Goal: Task Accomplishment & Management: Manage account settings

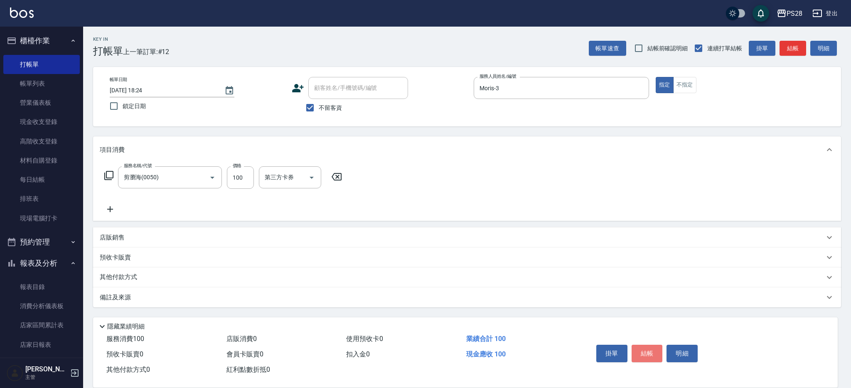
click at [647, 353] on button "結帳" at bounding box center [647, 353] width 31 height 17
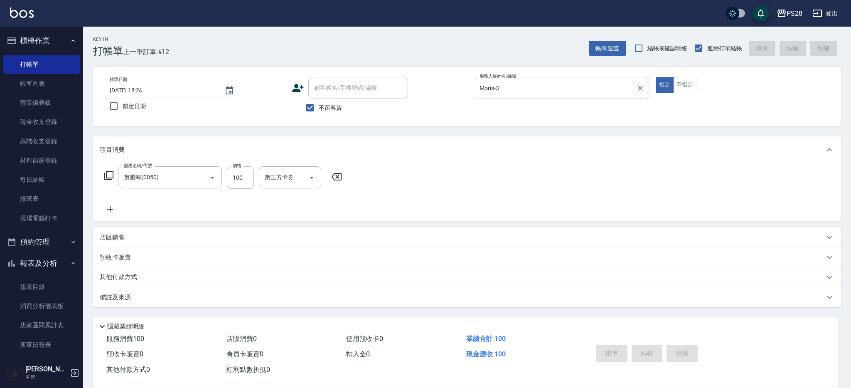
type input "[DATE] 19:42"
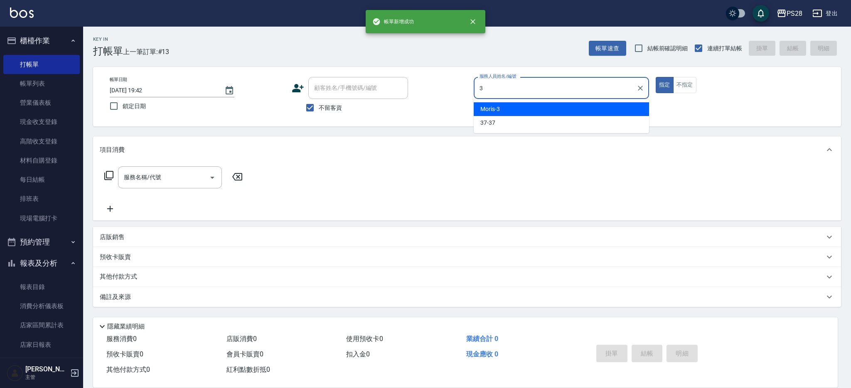
type input "Moris-3"
type button "true"
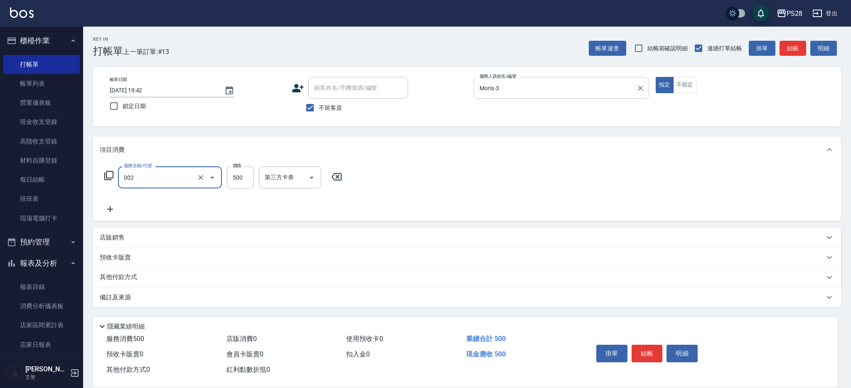
type input "洗剪D(002)"
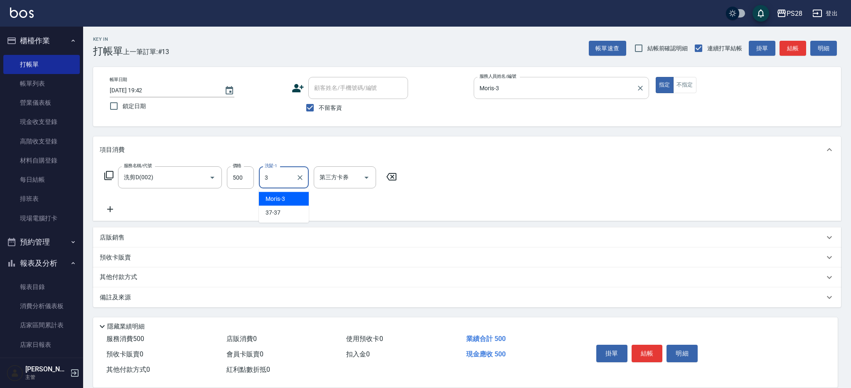
type input "Moris-3"
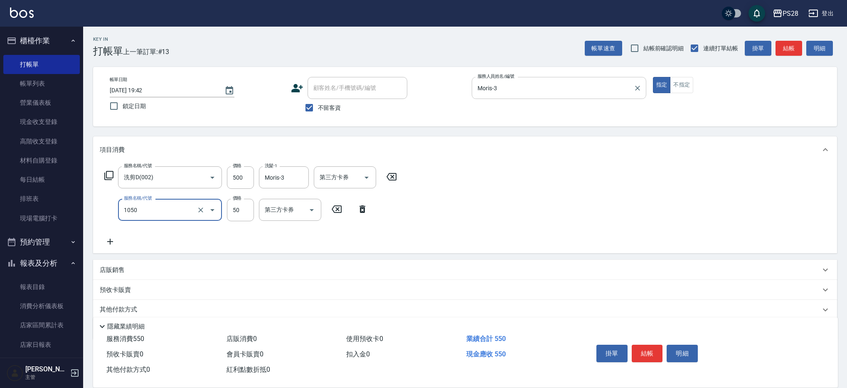
type input "精油(1050)"
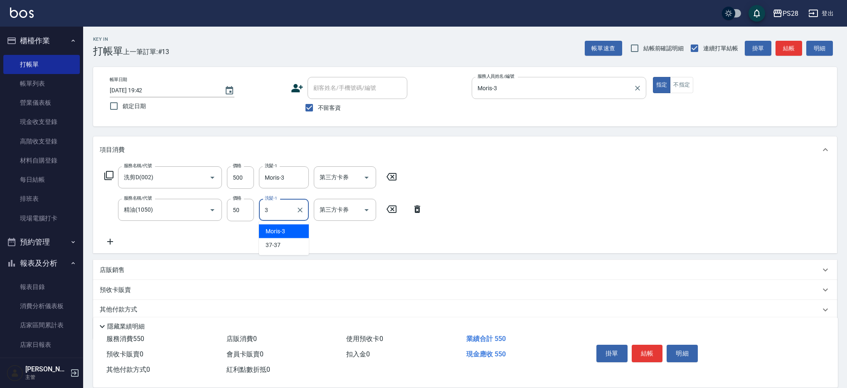
type input "Moris-3"
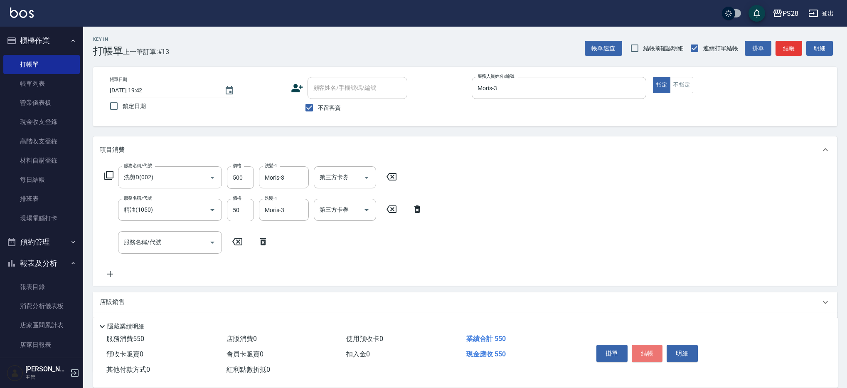
click at [654, 353] on button "結帳" at bounding box center [647, 353] width 31 height 17
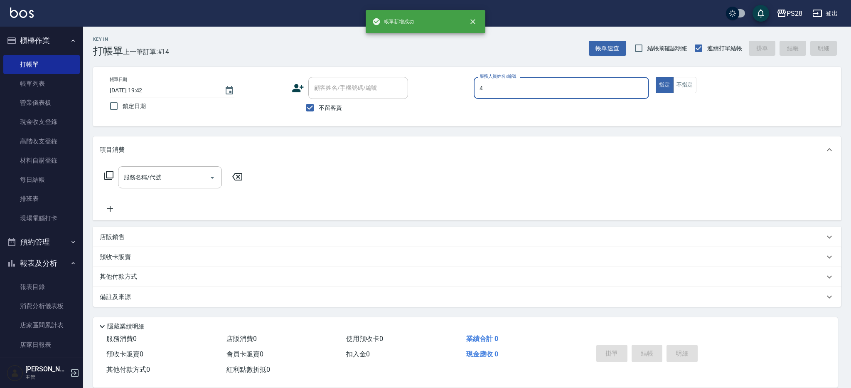
type input "NITA-4"
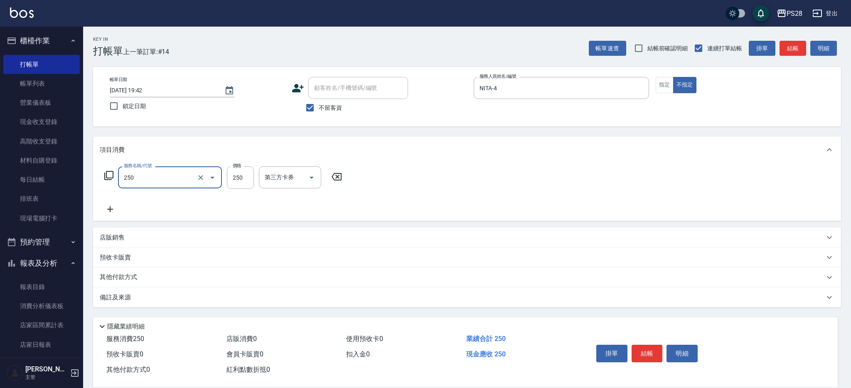
type input "單剪(250)"
type input "149"
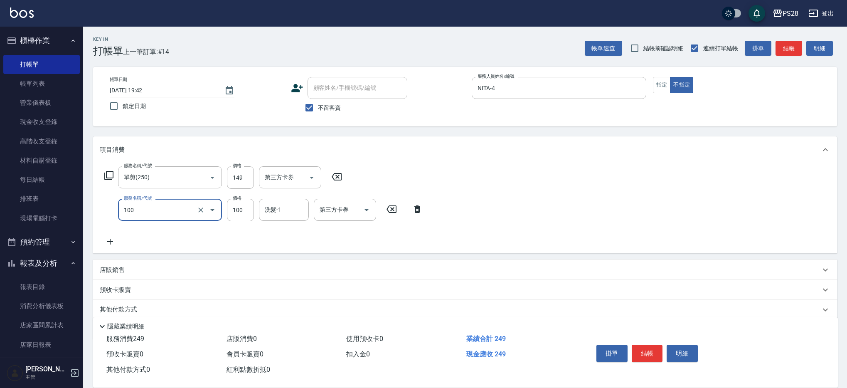
type input "洗髮(100)"
type input "15-15"
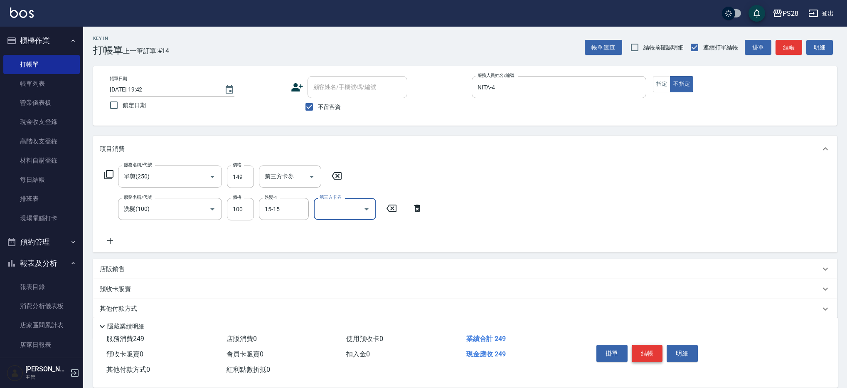
click at [646, 345] on button "結帳" at bounding box center [647, 353] width 31 height 17
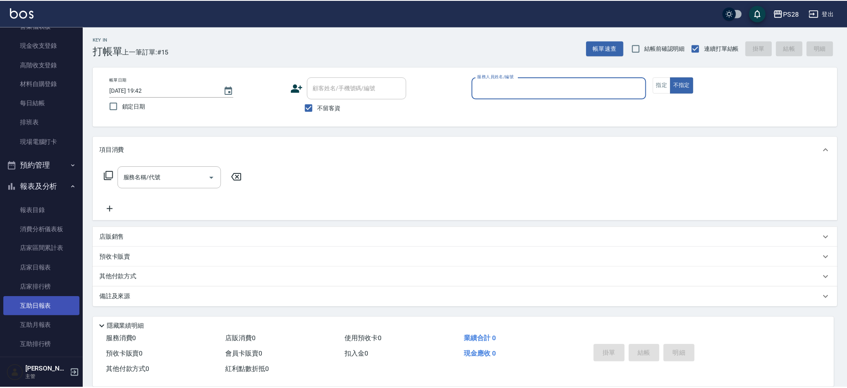
scroll to position [79, 0]
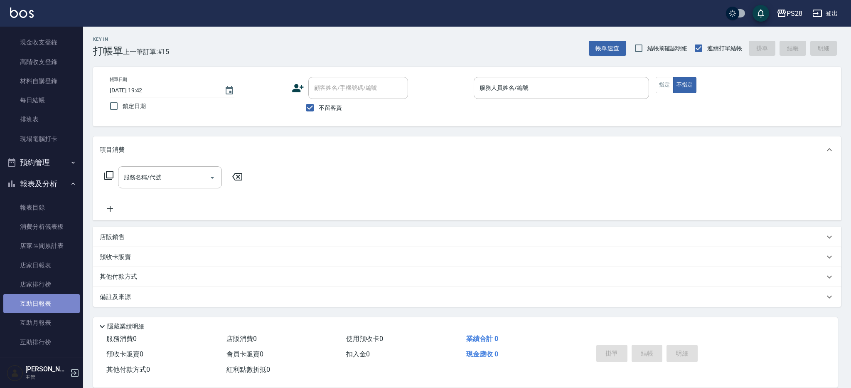
click at [47, 302] on link "互助日報表" at bounding box center [41, 303] width 76 height 19
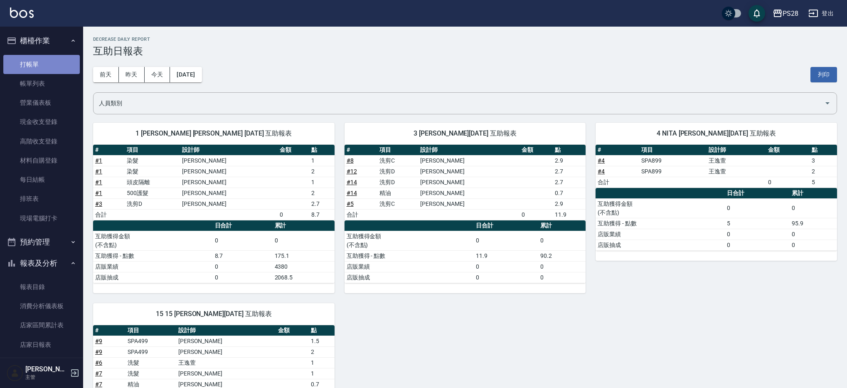
click at [53, 72] on link "打帳單" at bounding box center [41, 64] width 76 height 19
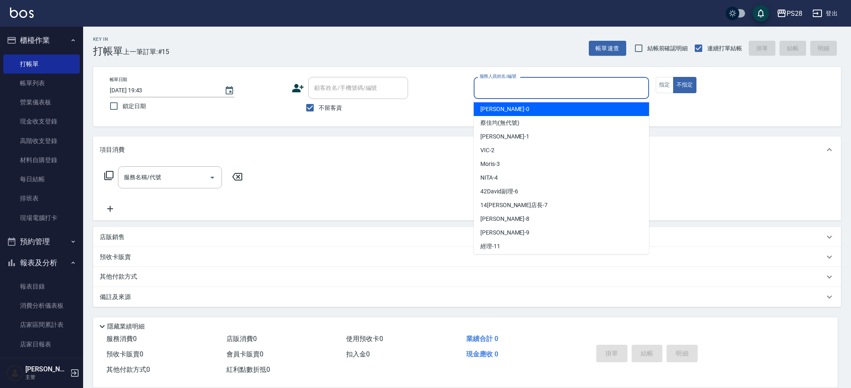
click at [541, 91] on input "服務人員姓名/編號" at bounding box center [562, 88] width 168 height 15
type input "ㄅ"
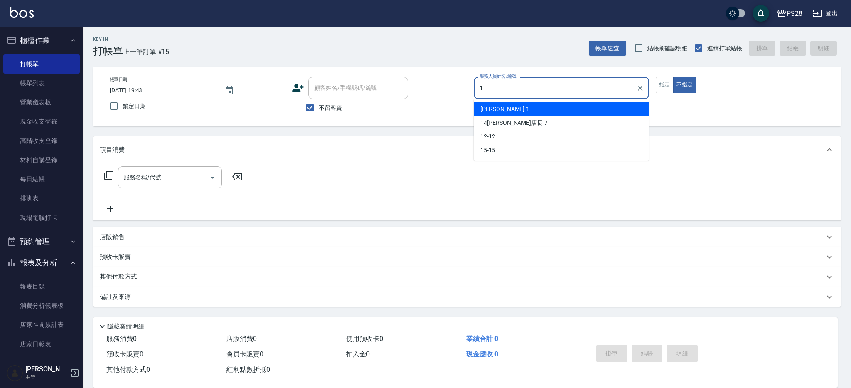
type input "SAM-1"
type button "false"
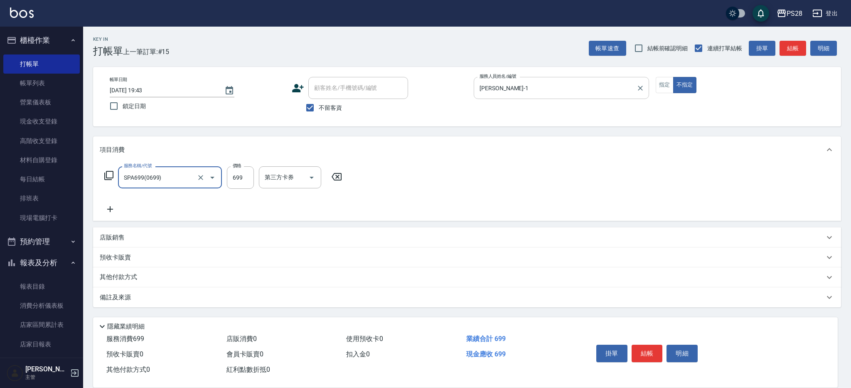
type input "SPA699(0699)"
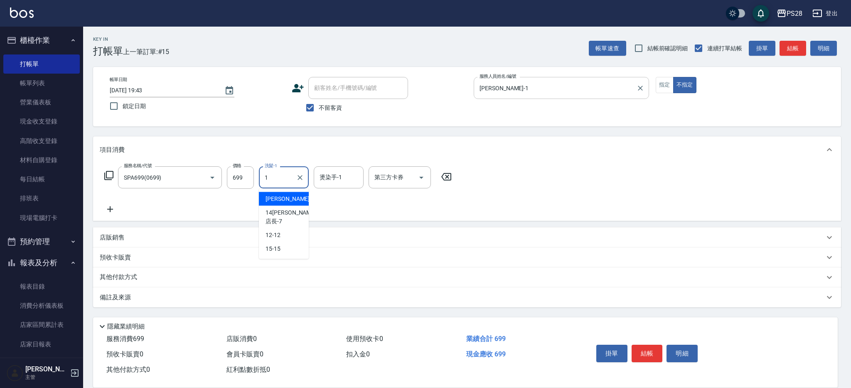
type input "SAM-1"
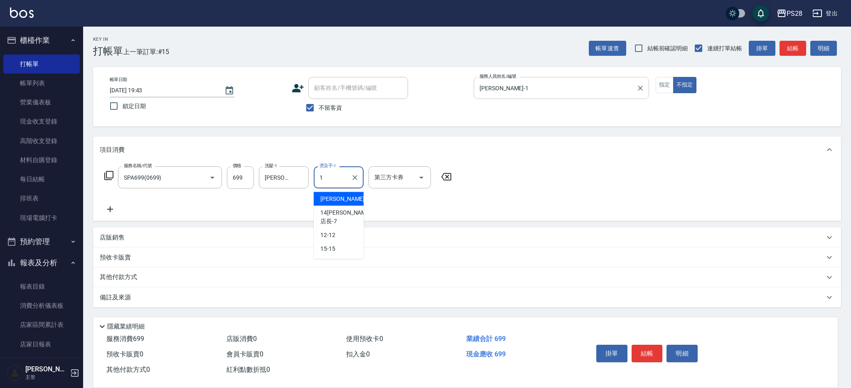
type input "SAM-1"
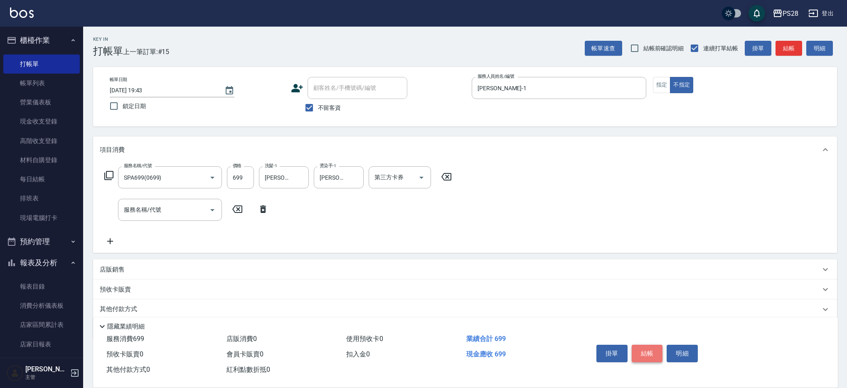
click at [658, 350] on button "結帳" at bounding box center [647, 353] width 31 height 17
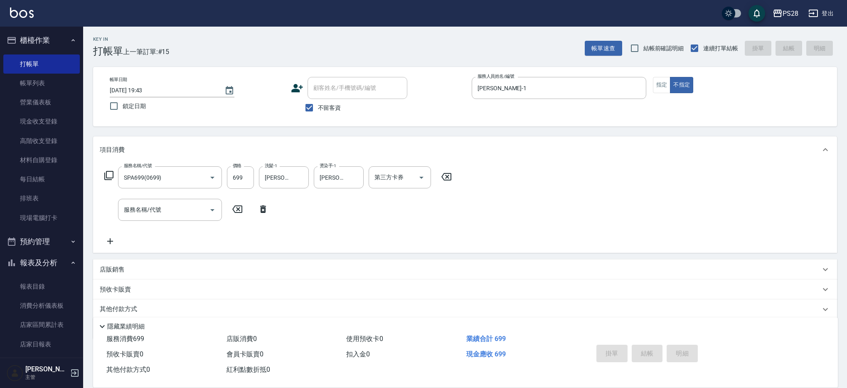
type input "2025/08/13 20:01"
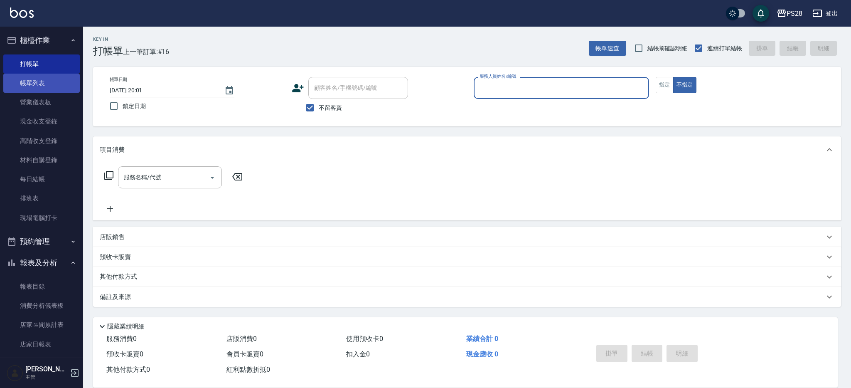
click at [42, 84] on link "帳單列表" at bounding box center [41, 83] width 76 height 19
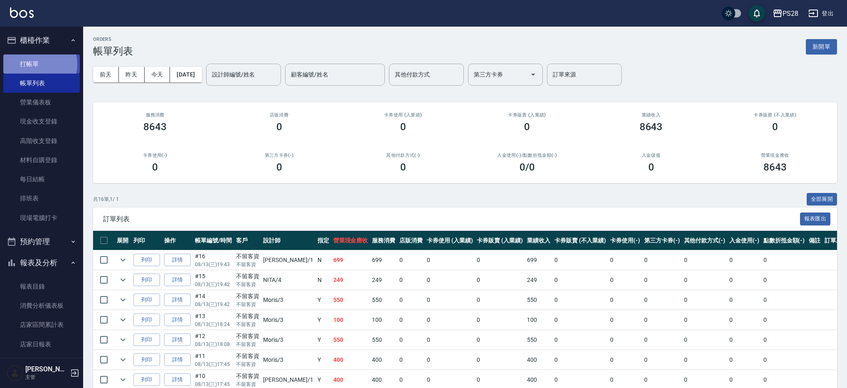
click at [36, 64] on link "打帳單" at bounding box center [41, 63] width 76 height 19
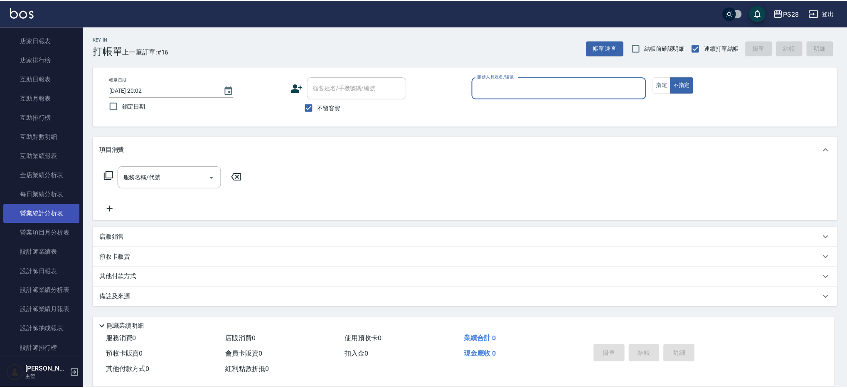
scroll to position [320, 0]
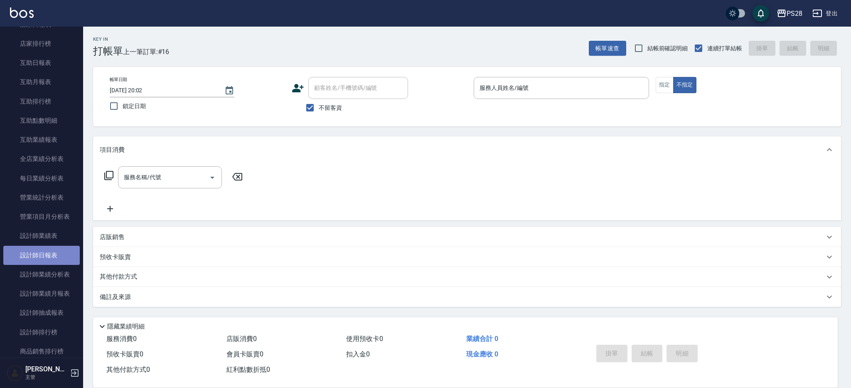
click at [51, 256] on link "設計師日報表" at bounding box center [41, 255] width 76 height 19
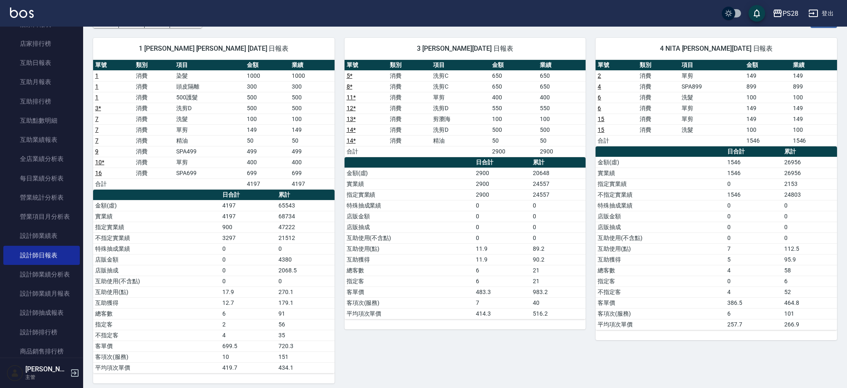
scroll to position [59, 0]
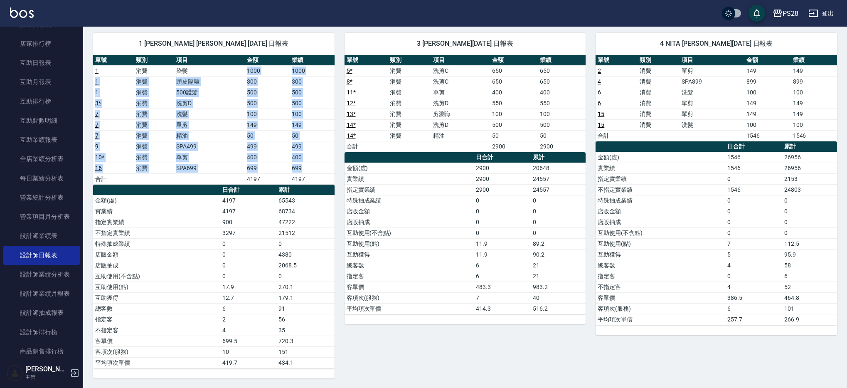
drag, startPoint x: 220, startPoint y: 70, endPoint x: 335, endPoint y: 148, distance: 138.6
click at [312, 167] on tbody "1 消費 染髮 1000 1000 1 消費 頭皮隔離 300 300 1 消費 500護髮 500 500 3 * 消費 洗剪D 500 500 7 消費 …" at bounding box center [213, 124] width 241 height 119
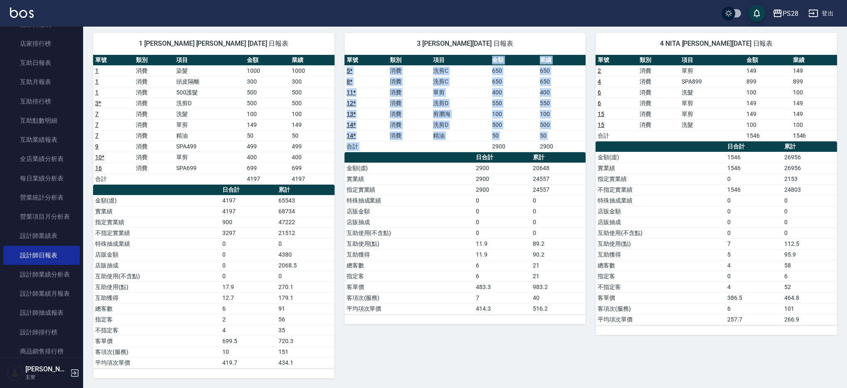
drag, startPoint x: 475, startPoint y: 64, endPoint x: 541, endPoint y: 138, distance: 98.6
click at [537, 140] on table "單號 類別 項目 金額 業績 5 * 消費 洗剪C 650 650 8 * 消費 洗剪C 650 650 11 * 消費 單剪 400 400 12 * 消費…" at bounding box center [465, 103] width 241 height 97
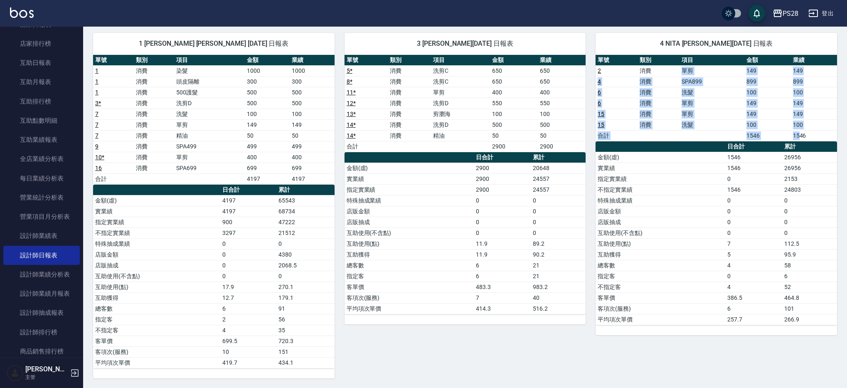
drag, startPoint x: 723, startPoint y: 73, endPoint x: 799, endPoint y: 131, distance: 95.8
click at [799, 131] on tbody "2 消費 單剪 149 149 4 消費 SPA899 899 899 6 消費 洗髮 100 100 6 消費 單剪 149 149 15 消費 單剪 14…" at bounding box center [716, 103] width 241 height 76
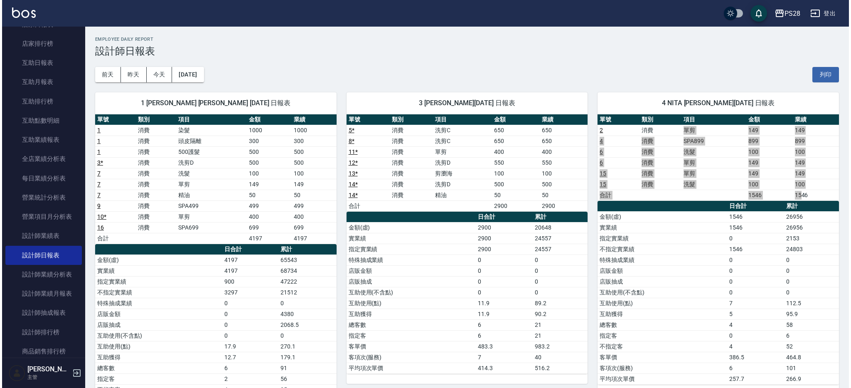
scroll to position [0, 0]
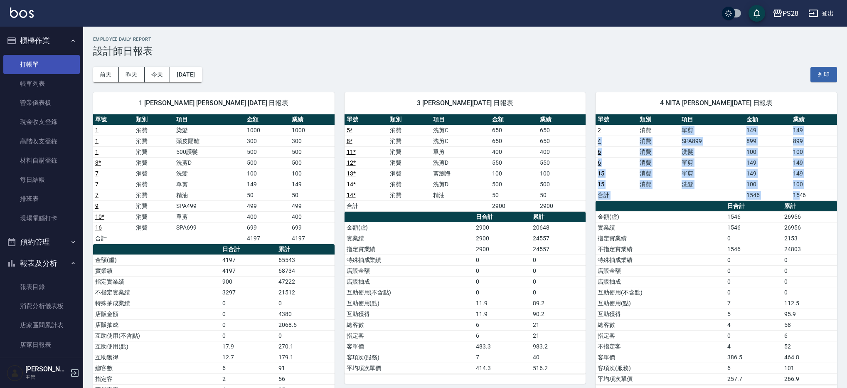
click at [45, 64] on link "打帳單" at bounding box center [41, 64] width 76 height 19
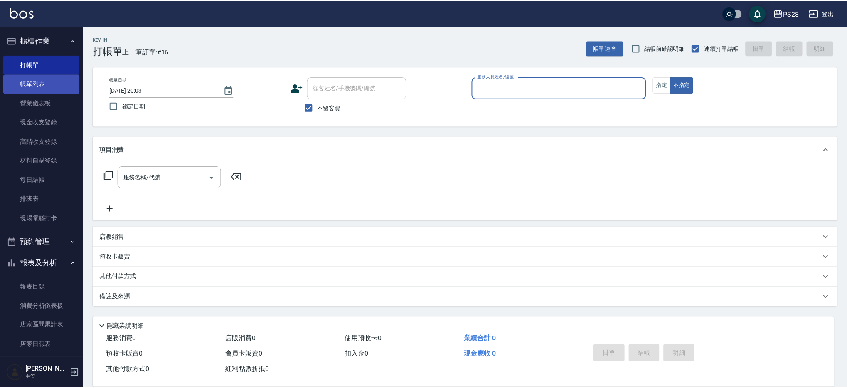
scroll to position [0, 0]
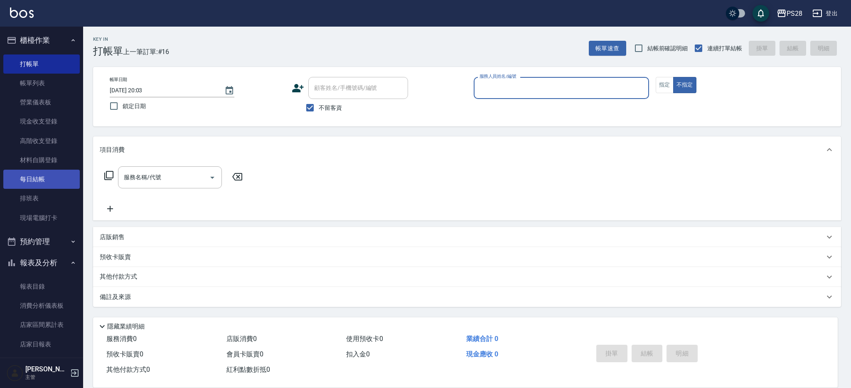
click at [39, 186] on link "每日結帳" at bounding box center [41, 179] width 76 height 19
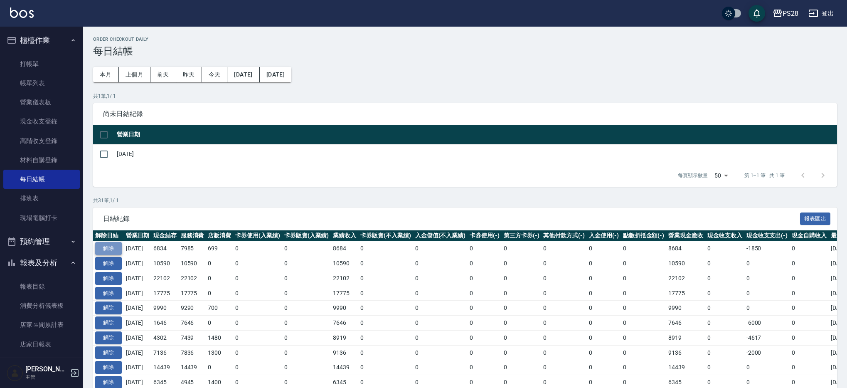
click at [106, 246] on button "解除" at bounding box center [108, 248] width 27 height 13
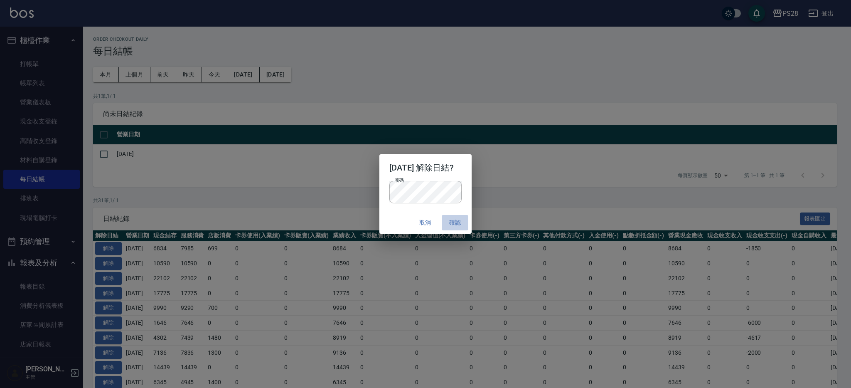
click at [465, 219] on button "確認" at bounding box center [455, 222] width 27 height 15
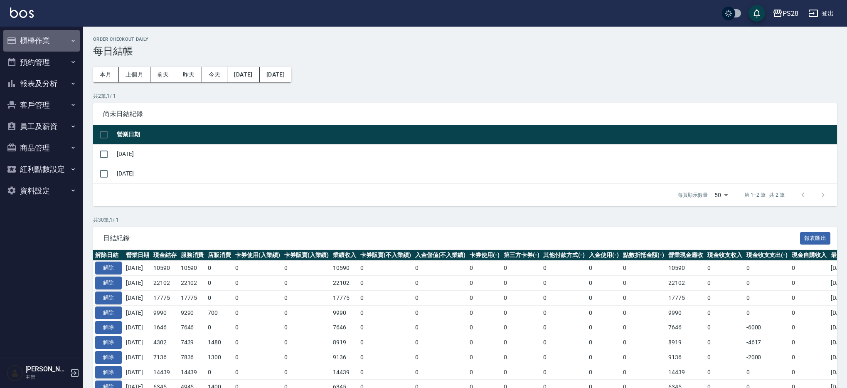
click at [48, 44] on button "櫃檯作業" at bounding box center [41, 41] width 76 height 22
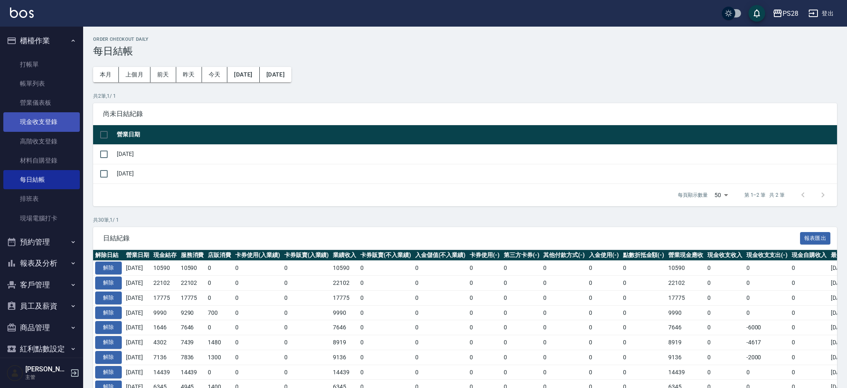
click at [54, 125] on link "現金收支登錄" at bounding box center [41, 121] width 76 height 19
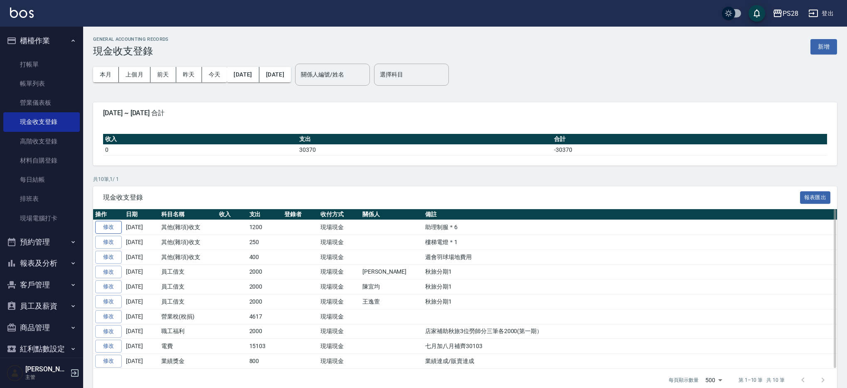
click at [111, 223] on link "修改" at bounding box center [108, 227] width 27 height 13
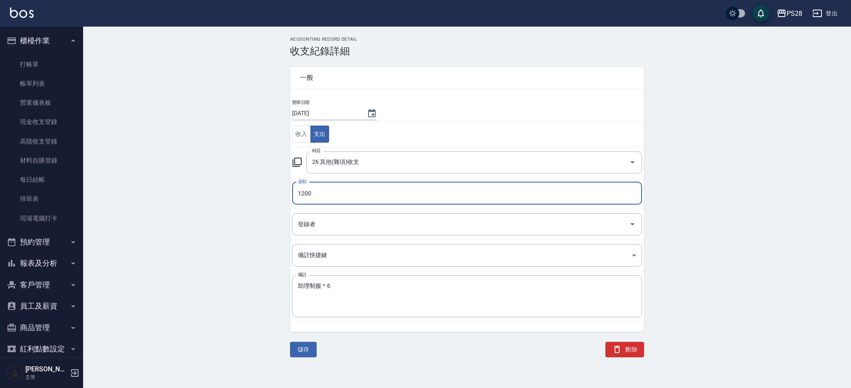
drag, startPoint x: 304, startPoint y: 191, endPoint x: 294, endPoint y: 190, distance: 9.6
click at [294, 190] on input "1200" at bounding box center [467, 193] width 350 height 22
drag, startPoint x: 296, startPoint y: 191, endPoint x: 291, endPoint y: 191, distance: 5.0
click at [291, 191] on td "金額 1200 金額" at bounding box center [467, 192] width 354 height 31
drag, startPoint x: 305, startPoint y: 191, endPoint x: 289, endPoint y: 192, distance: 15.4
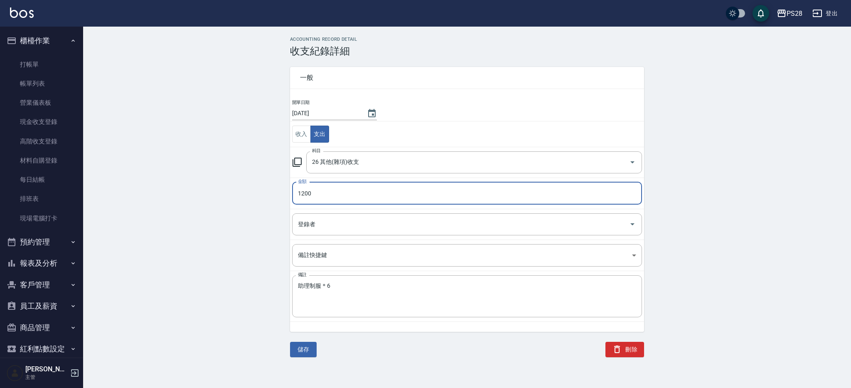
click at [290, 192] on div "一般 開單日期 2025/08/12 收入 支出 科目 26 其他(雜項)收支 科目 金額 1200 金額 登錄者 登錄者 備註快捷鍵 ​ 備註快捷鍵 備註 …" at bounding box center [462, 194] width 364 height 275
type input "900"
click at [308, 349] on button "儲存" at bounding box center [303, 349] width 27 height 15
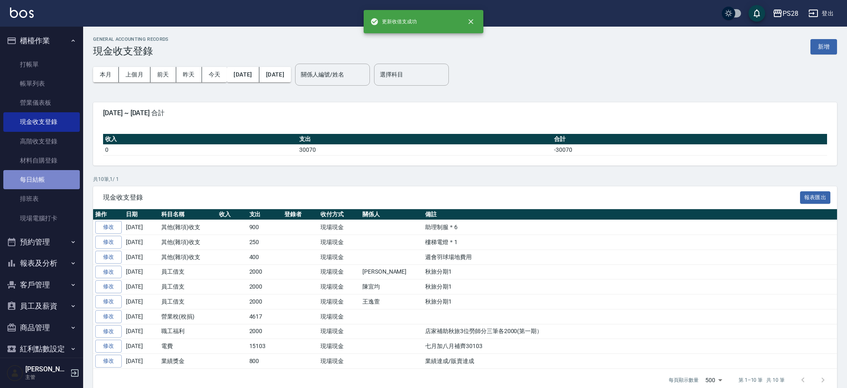
click at [41, 178] on link "每日結帳" at bounding box center [41, 179] width 76 height 19
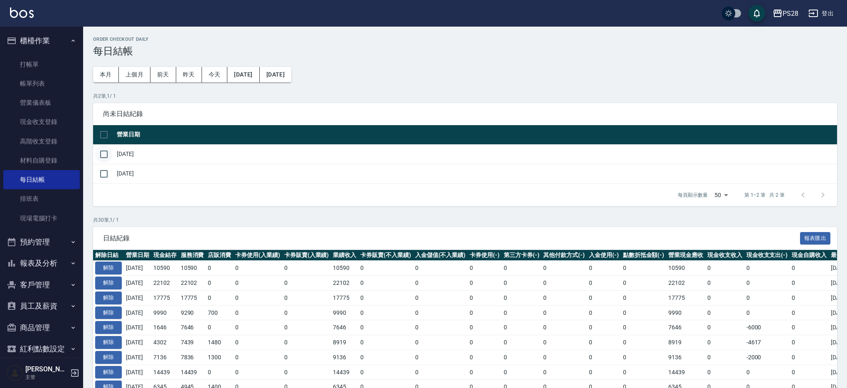
click at [106, 154] on input "checkbox" at bounding box center [103, 153] width 17 height 17
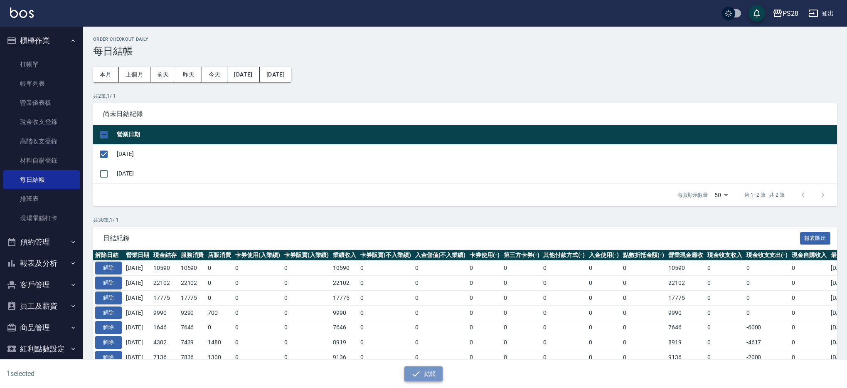
click at [425, 379] on button "結帳" at bounding box center [423, 373] width 39 height 15
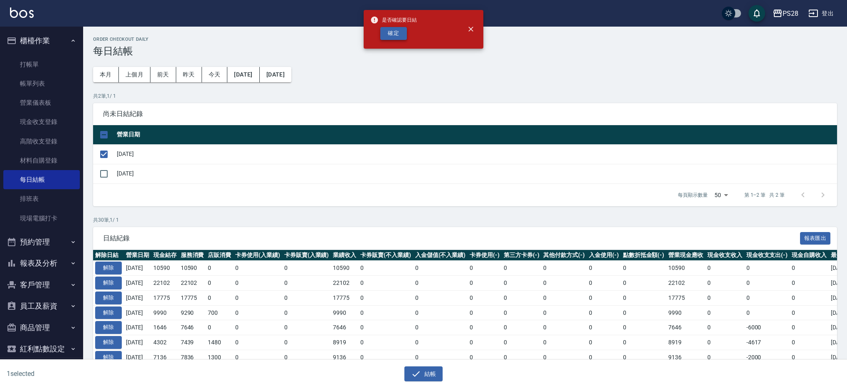
click at [395, 34] on button "確定" at bounding box center [393, 33] width 27 height 13
checkbox input "false"
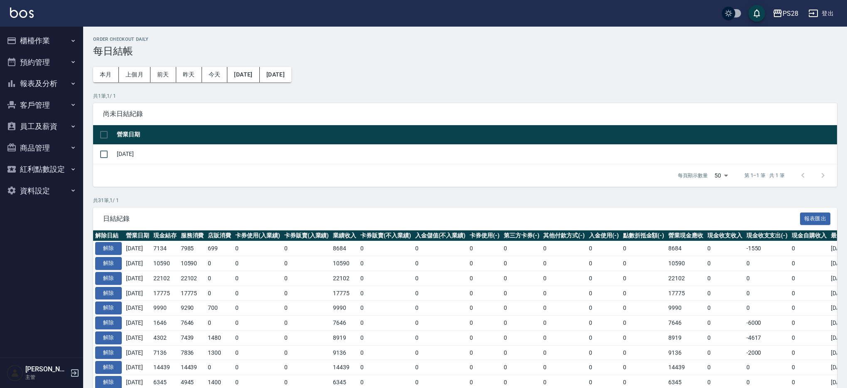
click at [47, 79] on button "報表及分析" at bounding box center [41, 84] width 76 height 22
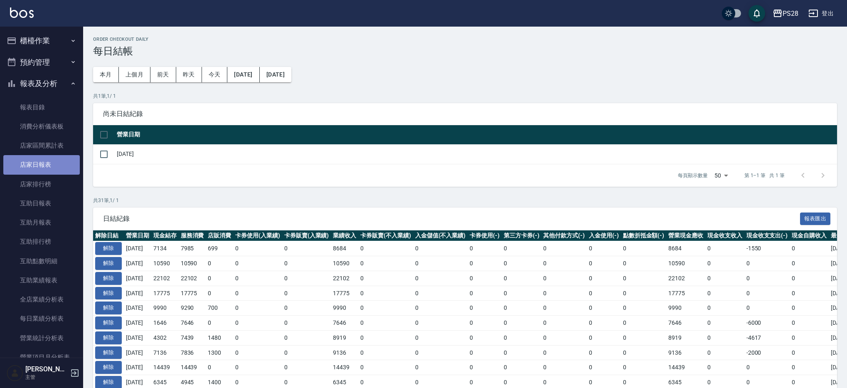
click at [62, 163] on link "店家日報表" at bounding box center [41, 164] width 76 height 19
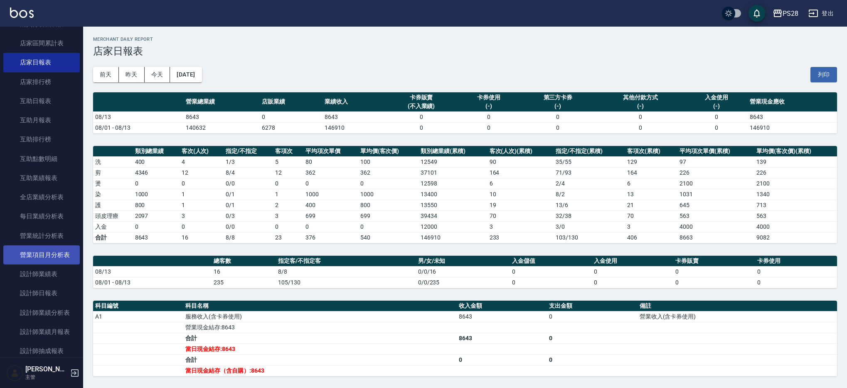
scroll to position [105, 0]
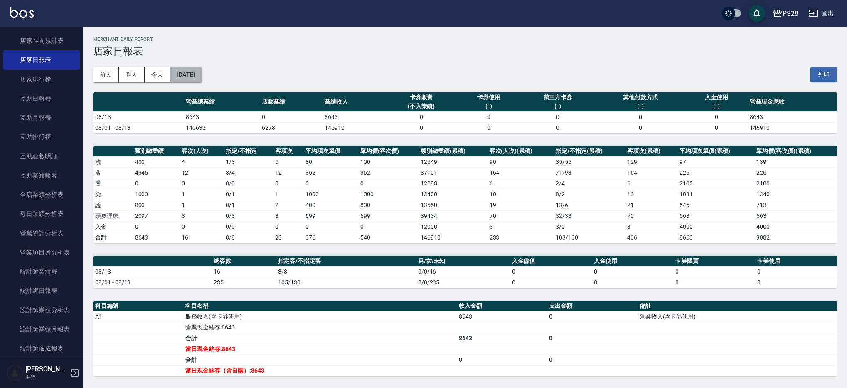
click at [201, 74] on button "[DATE]" at bounding box center [186, 74] width 32 height 15
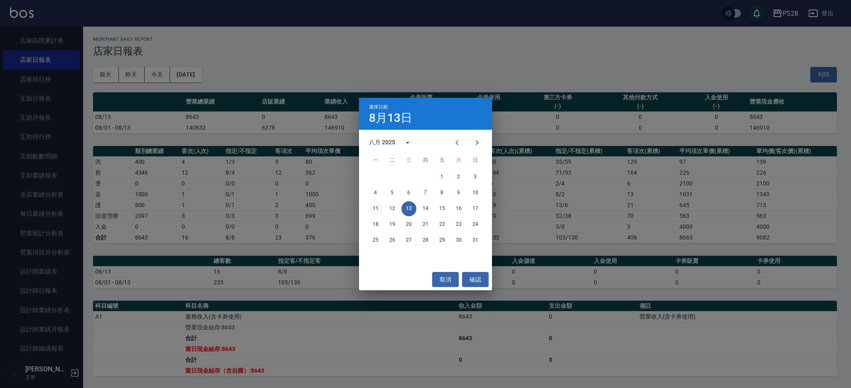
click at [377, 210] on button "11" at bounding box center [375, 208] width 15 height 15
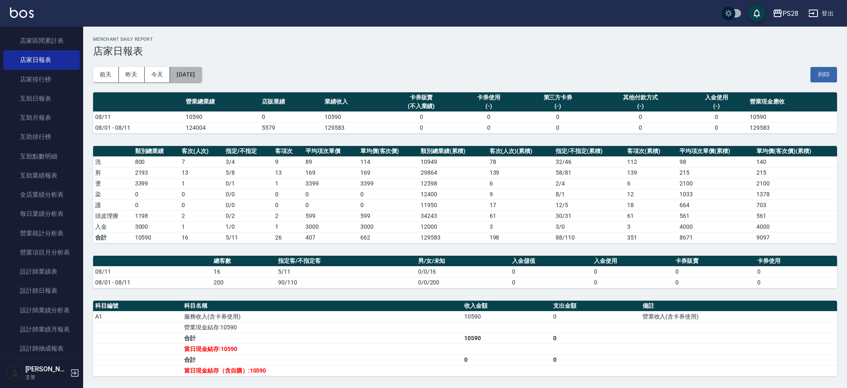
click at [180, 75] on button "[DATE]" at bounding box center [186, 74] width 32 height 15
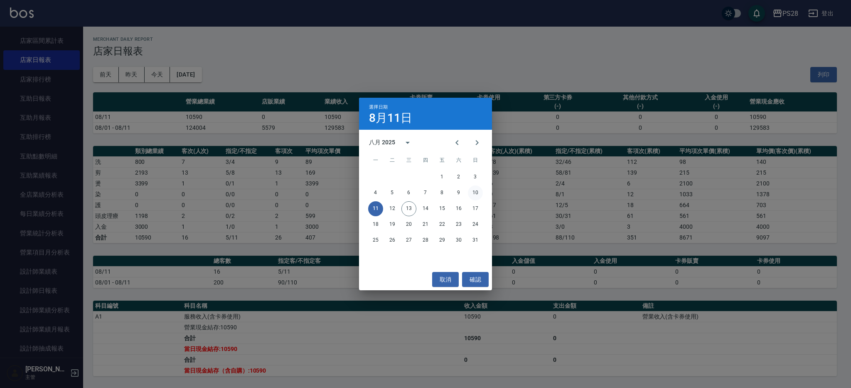
click at [479, 196] on button "10" at bounding box center [475, 192] width 15 height 15
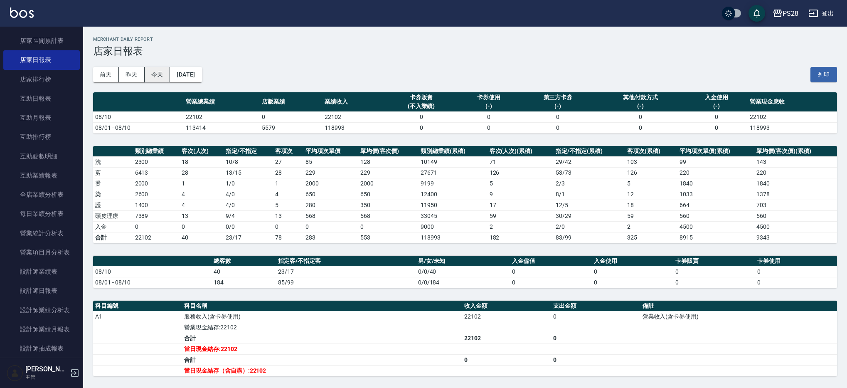
click at [159, 74] on button "今天" at bounding box center [158, 74] width 26 height 15
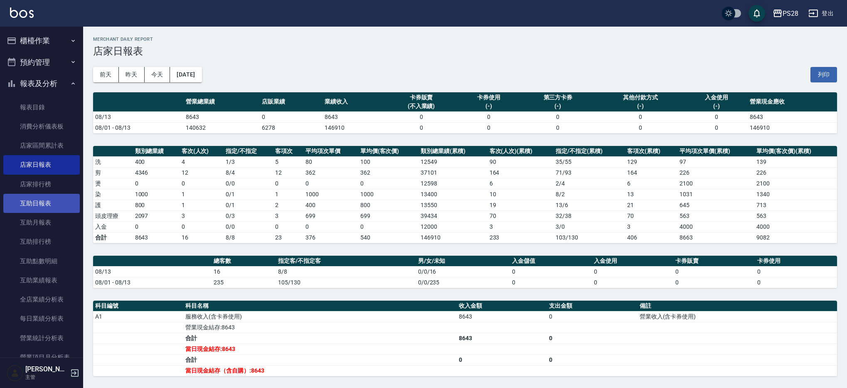
click at [51, 195] on link "互助日報表" at bounding box center [41, 203] width 76 height 19
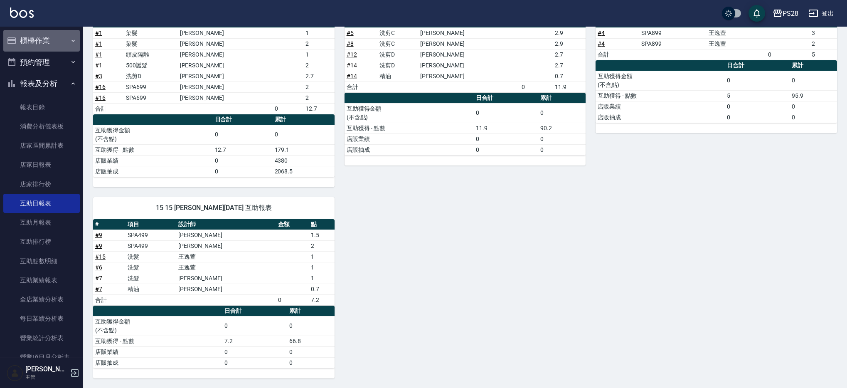
click at [53, 41] on button "櫃檯作業" at bounding box center [41, 41] width 76 height 22
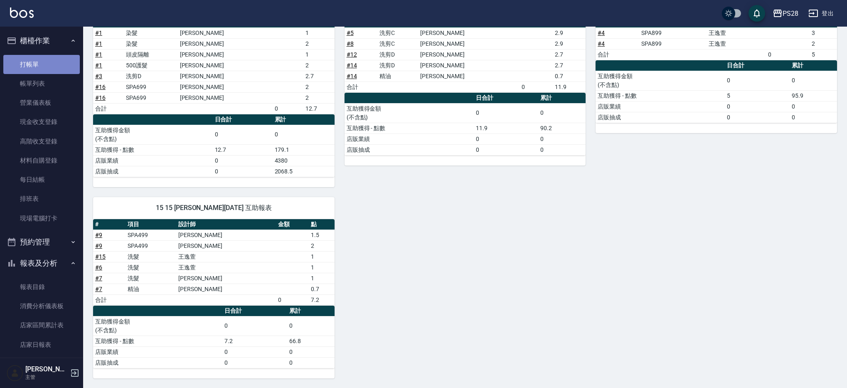
click at [49, 66] on link "打帳單" at bounding box center [41, 64] width 76 height 19
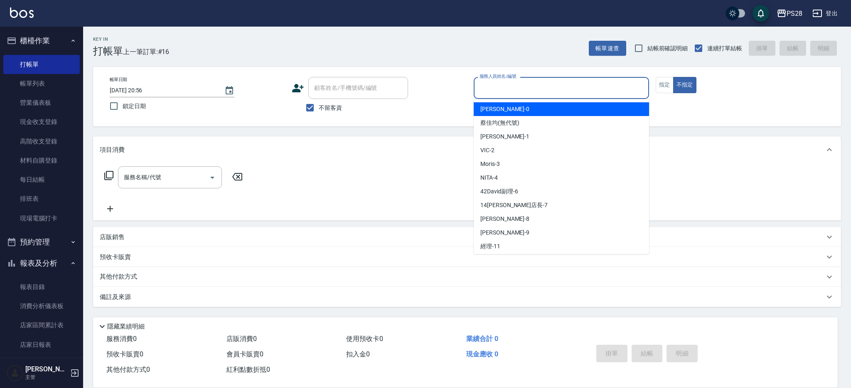
click at [562, 89] on input "服務人員姓名/編號" at bounding box center [562, 88] width 168 height 15
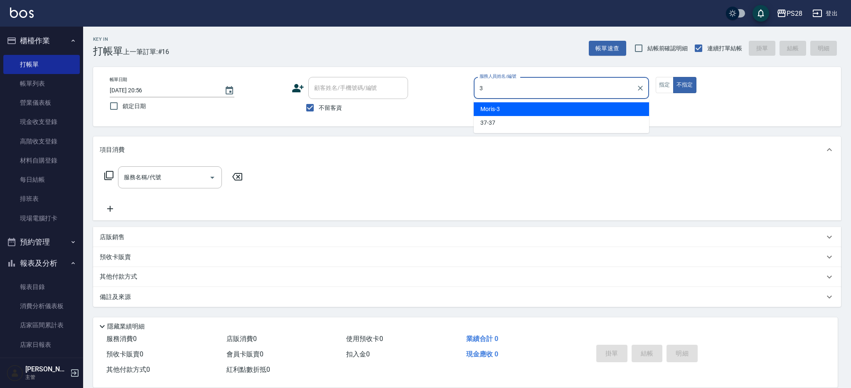
type input "Moris-3"
type button "false"
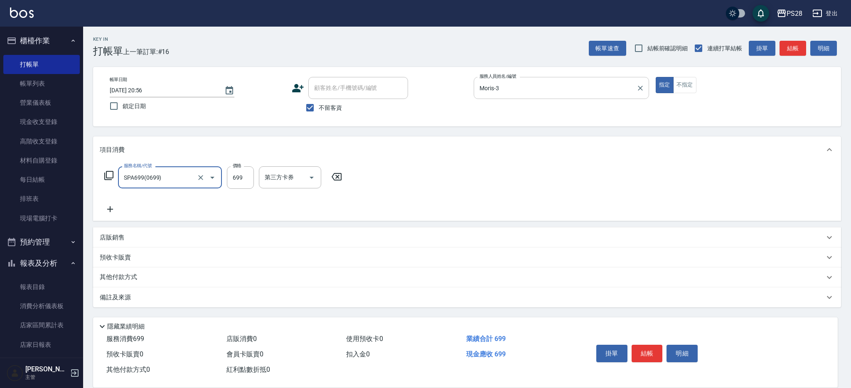
type input "SPA699(0699)"
type input "700"
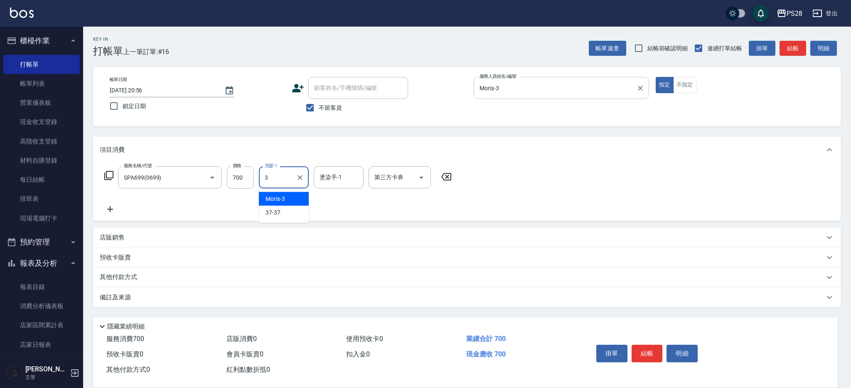
type input "Moris-3"
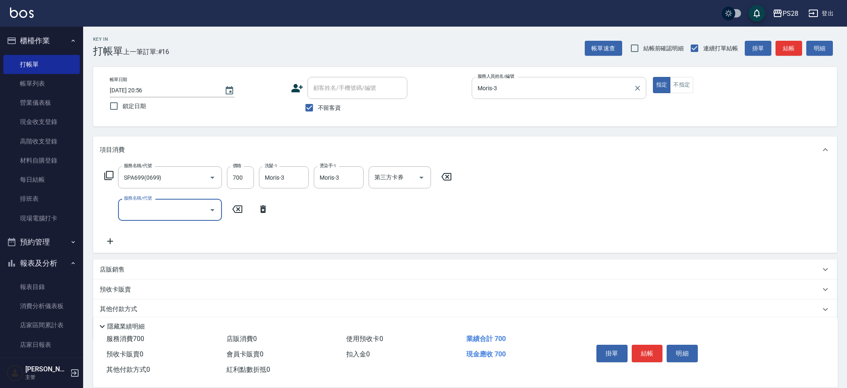
type input "4"
type input "ovc3199(3199)"
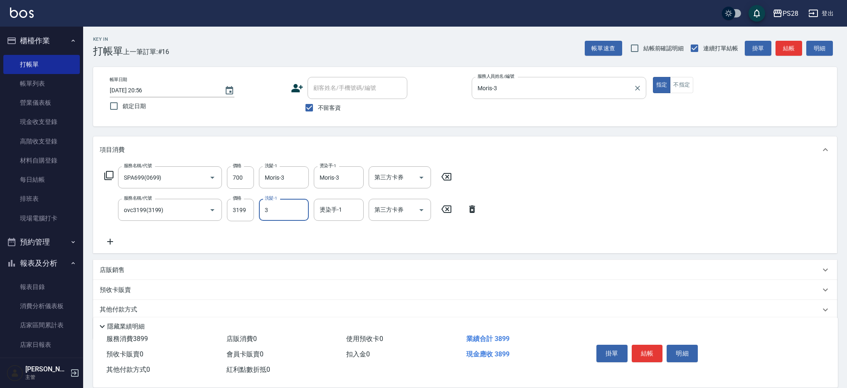
type input "Moris-3"
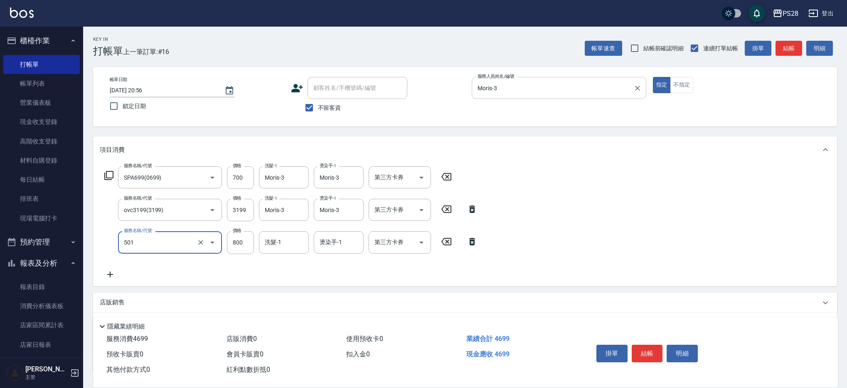
type input "染髮(501)"
type input "1600"
type input "Moris-3"
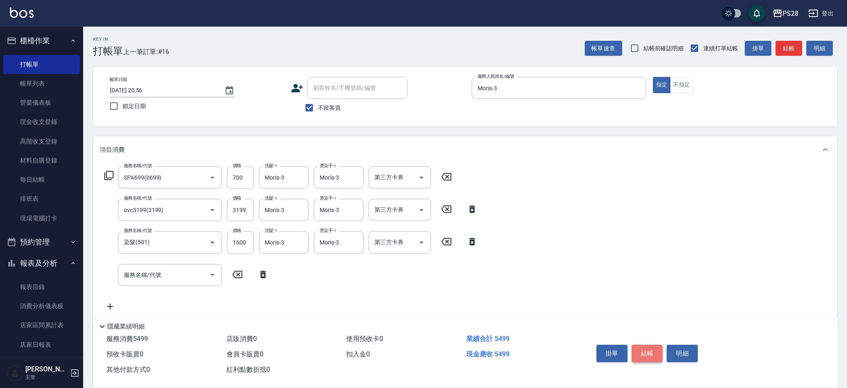
click at [644, 347] on button "結帳" at bounding box center [647, 353] width 31 height 17
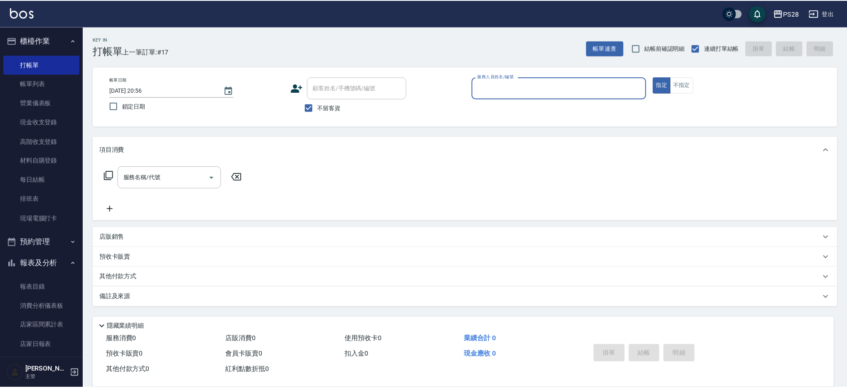
scroll to position [2, 0]
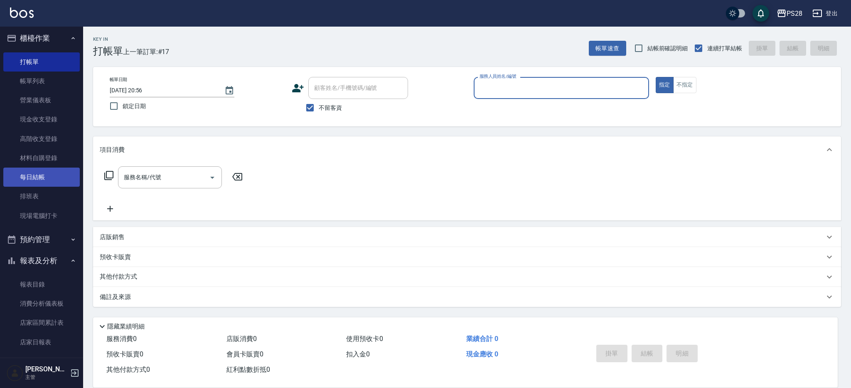
click at [47, 176] on link "每日結帳" at bounding box center [41, 177] width 76 height 19
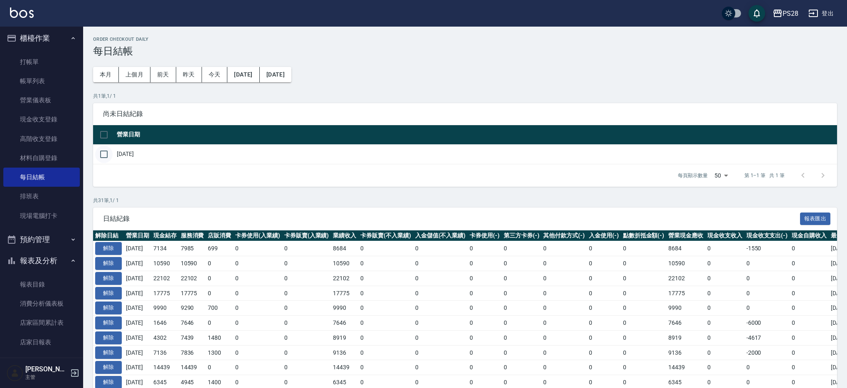
click at [105, 153] on input "checkbox" at bounding box center [103, 153] width 17 height 17
checkbox input "true"
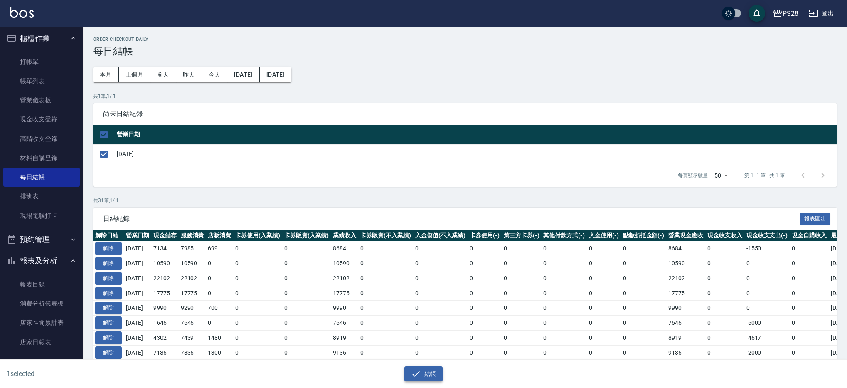
click at [415, 375] on icon "button" at bounding box center [416, 374] width 10 height 10
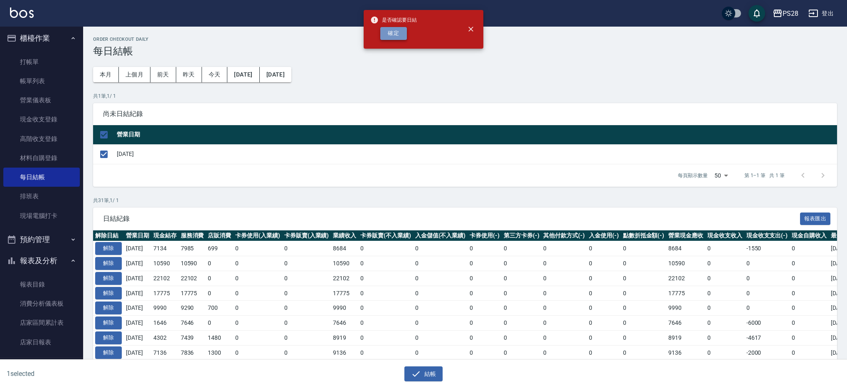
click at [391, 34] on button "確定" at bounding box center [393, 33] width 27 height 13
checkbox input "false"
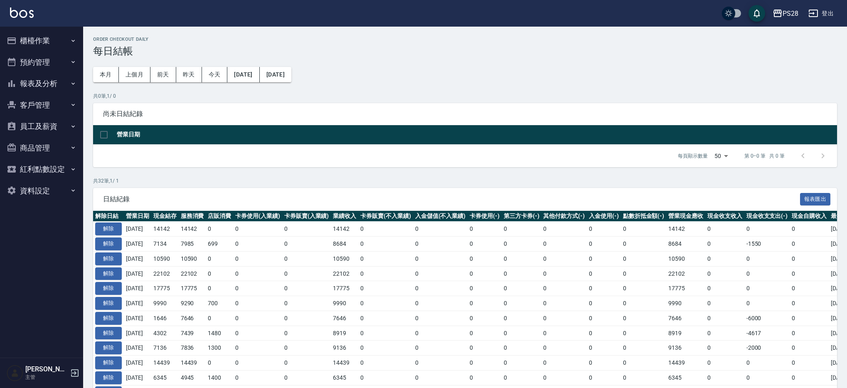
click at [49, 81] on button "報表及分析" at bounding box center [41, 84] width 76 height 22
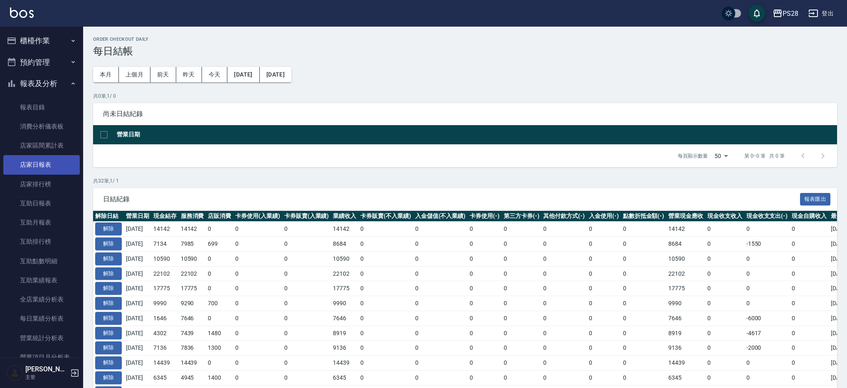
click at [49, 157] on link "店家日報表" at bounding box center [41, 164] width 76 height 19
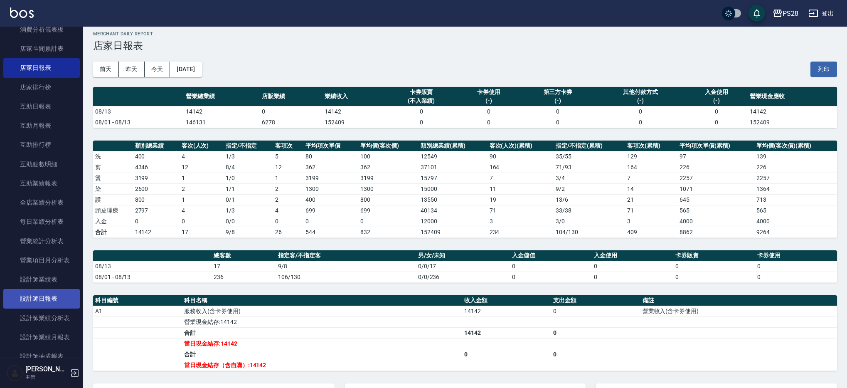
scroll to position [7, 0]
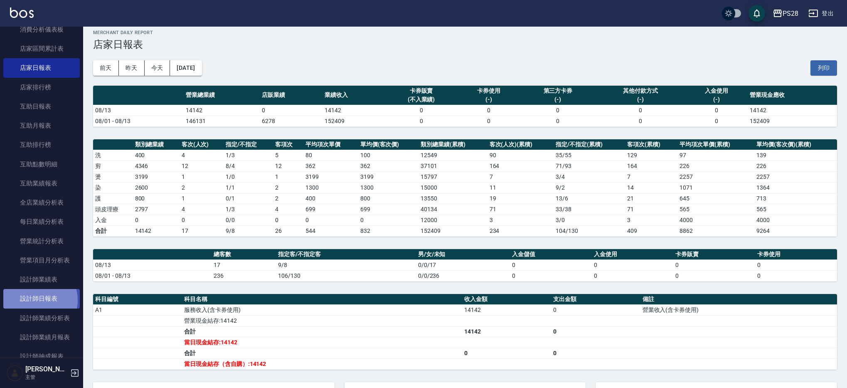
click at [36, 300] on link "設計師日報表" at bounding box center [41, 298] width 76 height 19
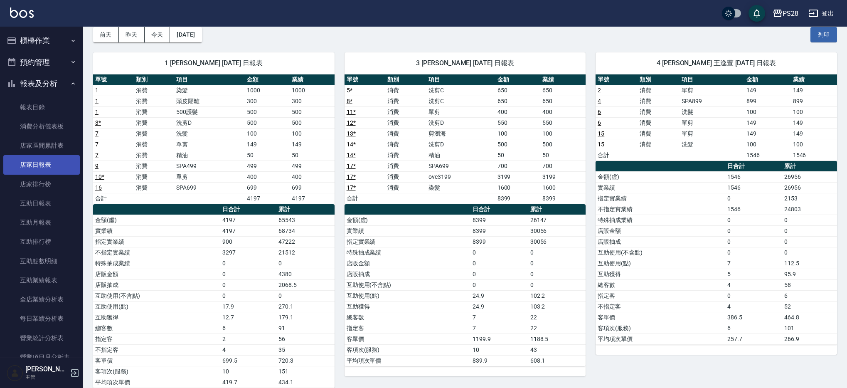
scroll to position [32, 0]
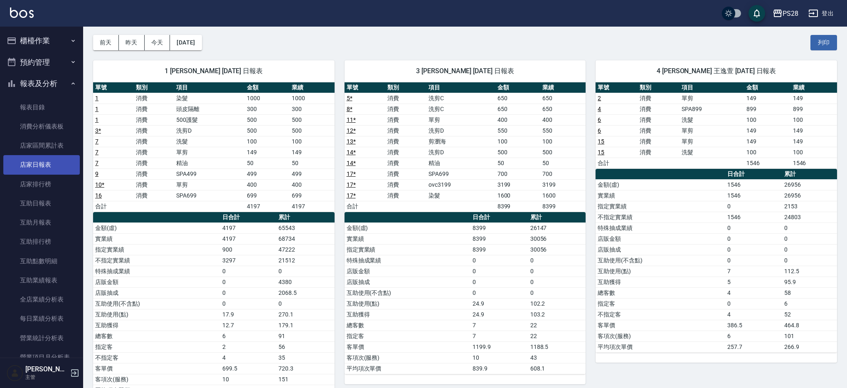
click at [55, 163] on link "店家日報表" at bounding box center [41, 164] width 76 height 19
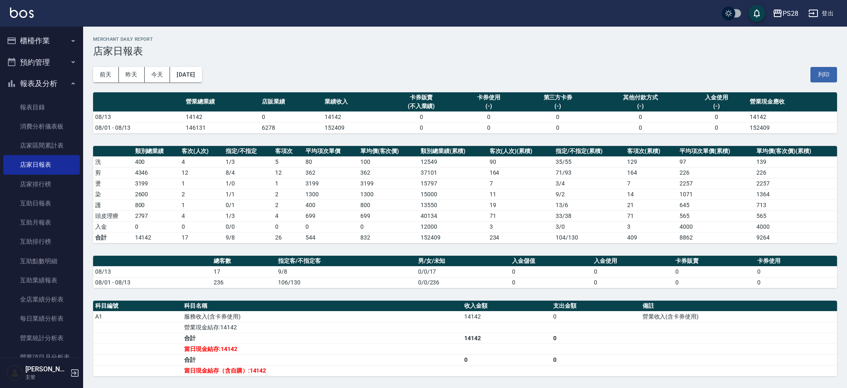
scroll to position [5, 0]
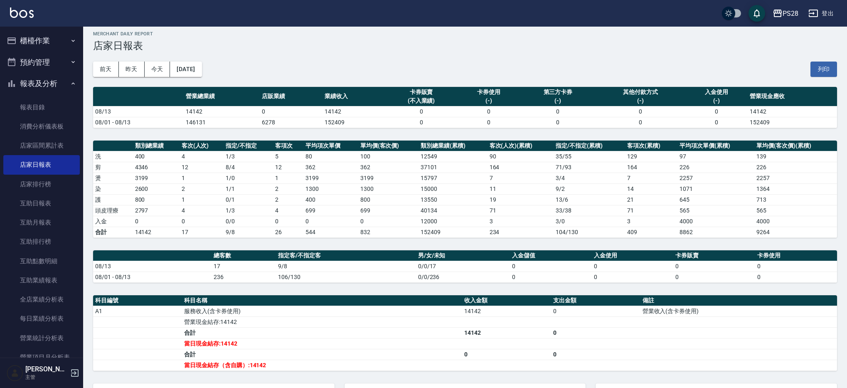
click at [831, 15] on button "登出" at bounding box center [821, 13] width 32 height 15
